Goal: Transaction & Acquisition: Purchase product/service

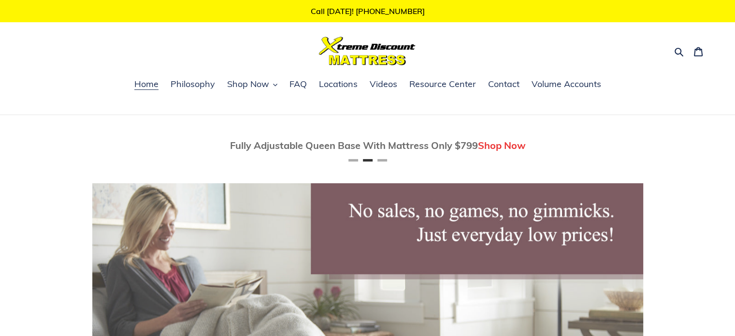
scroll to position [0, 551]
click at [261, 83] on span "Shop Now" at bounding box center [248, 84] width 42 height 12
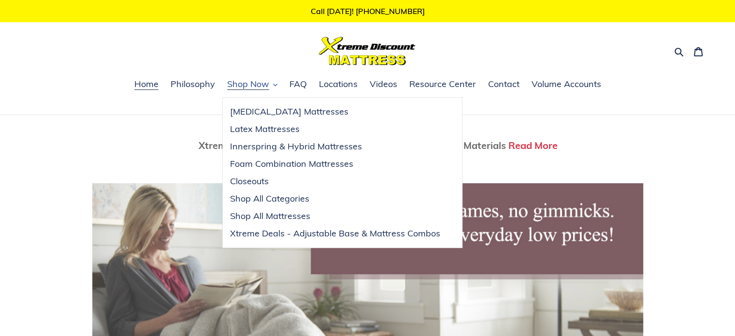
scroll to position [0, 1101]
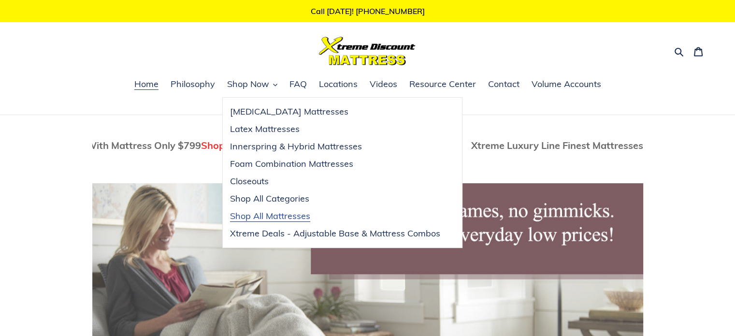
click at [265, 211] on span "Shop All Mattresses" at bounding box center [270, 216] width 80 height 12
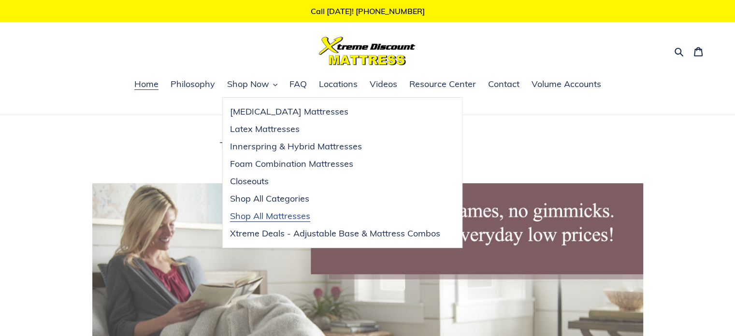
scroll to position [0, 0]
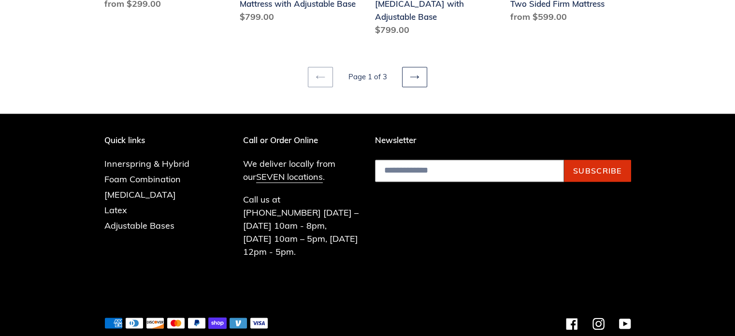
scroll to position [1414, 0]
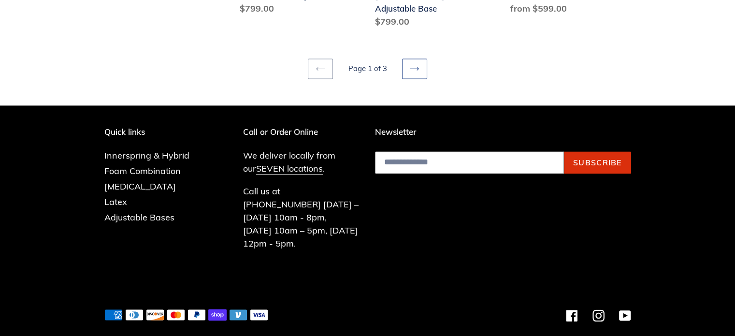
click at [416, 64] on icon at bounding box center [415, 69] width 10 height 10
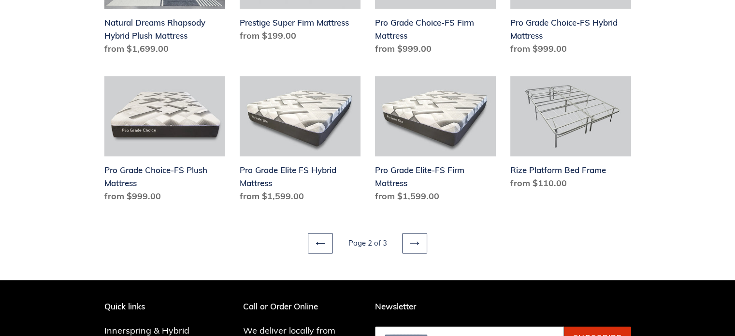
scroll to position [1236, 0]
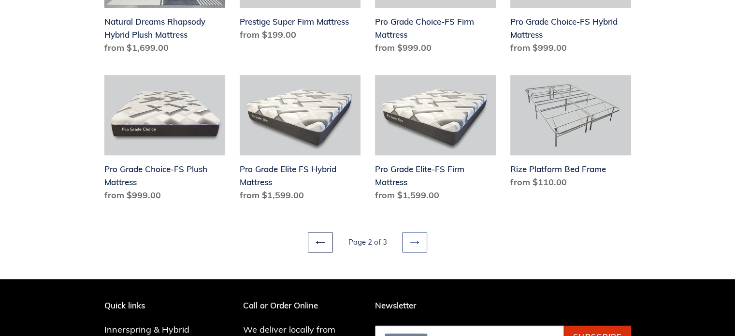
click at [413, 242] on icon at bounding box center [415, 242] width 10 height 10
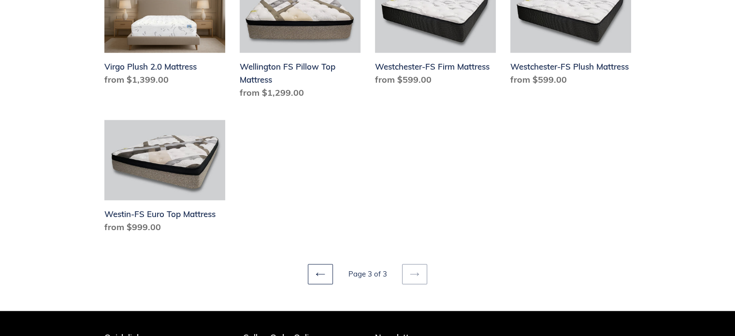
scroll to position [985, 0]
